Goal: Information Seeking & Learning: Find specific fact

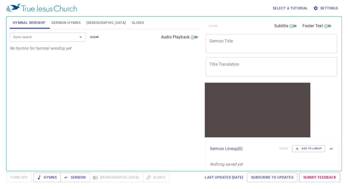
click at [246, 45] on textarea "Sermon Title" at bounding box center [271, 44] width 124 height 10
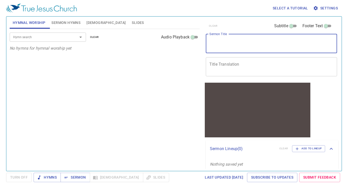
paste textarea "Lost Sheep (2)"
type textarea "Lost Sheep (2)"
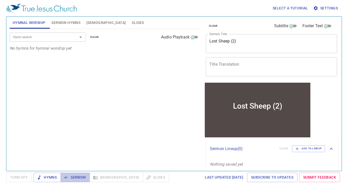
click at [81, 178] on span "Sermon" at bounding box center [75, 177] width 21 height 6
click at [60, 102] on div "Hymn search Hymn search clear Audio Playback No hymns for hymnal worship yet" at bounding box center [105, 97] width 190 height 137
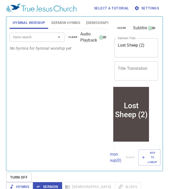
click at [34, 88] on div "Hymn search Hymn search clear Audio Playback No hymns for hymnal worship yet" at bounding box center [59, 97] width 99 height 137
click at [90, 23] on span "[DEMOGRAPHIC_DATA]" at bounding box center [105, 23] width 39 height 6
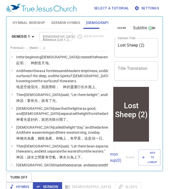
click at [145, 122] on div "1 2 3 4 5 6 7 8 9 10 11 12 13 14 15 16 17 18 19 20 21 22 23 24 25 26 27 28 29 3…" at bounding box center [165, 108] width 40 height 115
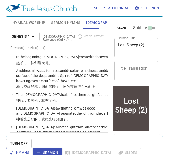
click at [53, 37] on input "[DEMOGRAPHIC_DATA] Reference (Ctrl + /)" at bounding box center [52, 37] width 22 height 6
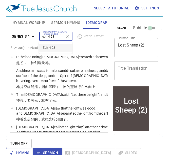
type input "eph 4 23"
select select "23"
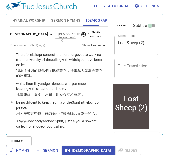
scroll to position [3, 0]
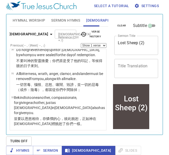
click at [81, 44] on select "Show 1 verse Show 2 verses Show 3 verses Show 4 verses Show 5 verses" at bounding box center [94, 45] width 26 height 5
select select "2"
click at [81, 43] on select "Show 1 verse Show 2 verses Show 3 verses Show 4 verses Show 5 verses" at bounding box center [94, 45] width 26 height 5
click at [56, 31] on input "[DEMOGRAPHIC_DATA] Reference (Ctrl + /)" at bounding box center [61, 34] width 10 height 6
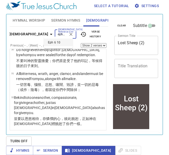
type input "eph 6 10"
select select "1"
select select "10"
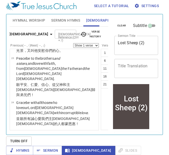
scroll to position [346, 0]
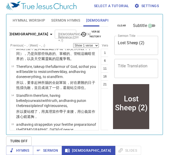
click at [128, 43] on select "(end) 11 12 13 14 15 16 17 18 19 20 21 22 23 24" at bounding box center [134, 45] width 13 height 5
select select "17"
click at [128, 43] on select "(end) 11 12 13 14 15 16 17 18 19 20 21 22 23 24" at bounding box center [134, 45] width 13 height 5
click at [101, 68] on button "11" at bounding box center [105, 69] width 8 height 8
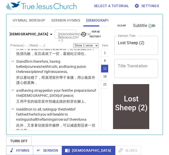
click at [109, 67] on button "12" at bounding box center [113, 69] width 8 height 8
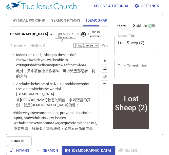
click at [117, 65] on button "13" at bounding box center [121, 69] width 8 height 8
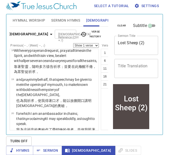
click at [125, 67] on button "14" at bounding box center [129, 69] width 8 height 8
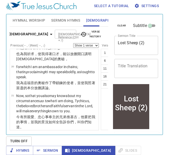
click at [133, 66] on button "15" at bounding box center [137, 69] width 8 height 8
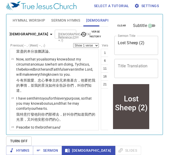
click at [101, 75] on button "16" at bounding box center [105, 76] width 8 height 8
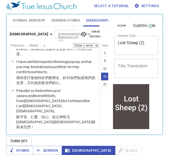
click at [109, 75] on button "17" at bounding box center [113, 76] width 8 height 8
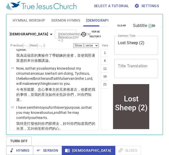
scroll to position [529, 0]
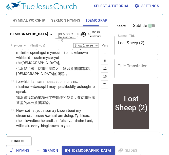
click at [73, 44] on select "Show 1 verse Show 2 verses Show 3 verses Show 4 verses Show 5 verses" at bounding box center [86, 45] width 26 height 5
select select "4"
click at [73, 43] on select "Show 1 verse Show 2 verses Show 3 verses Show 4 verses Show 5 verses" at bounding box center [86, 45] width 26 height 5
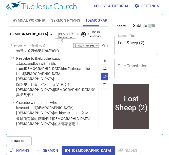
scroll to position [698, 0]
select select "18"
select select
click at [73, 44] on select "Show 1 verse Show 2 verses Show 3 verses Show 4 verses Show 5 verses" at bounding box center [86, 45] width 26 height 5
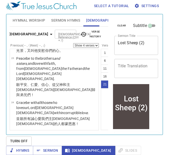
select select "2"
click at [73, 43] on select "Show 1 verse Show 2 verses Show 3 verses Show 4 verses Show 5 verses" at bounding box center [86, 45] width 26 height 5
click at [56, 32] on input "[DEMOGRAPHIC_DATA] Reference (Ctrl + /)" at bounding box center [61, 34] width 10 height 6
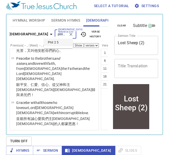
type input "phil 2 5"
select select "1"
select select "5"
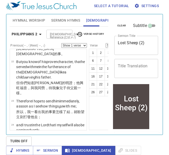
scroll to position [163, 0]
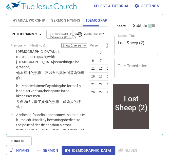
click at [61, 44] on select "Show 1 verse Show 2 verses Show 3 verses Show 4 verses Show 5 verses" at bounding box center [74, 45] width 26 height 5
select select "3"
click at [61, 43] on select "Show 1 verse Show 2 verses Show 3 verses Show 4 verses Show 5 verses" at bounding box center [74, 45] width 26 height 5
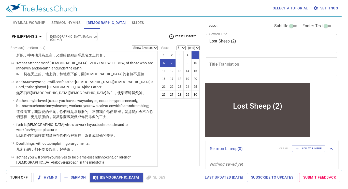
scroll to position [77, 0]
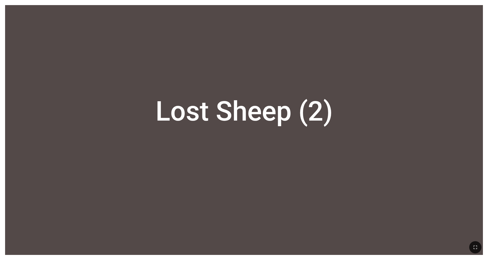
click at [206, 171] on icon "button" at bounding box center [475, 247] width 6 height 6
